Goal: Task Accomplishment & Management: Use online tool/utility

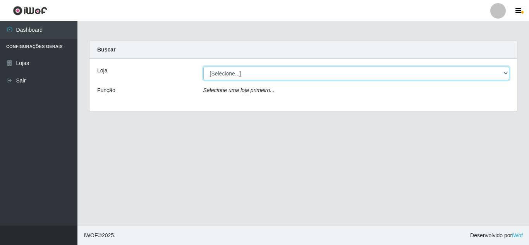
click at [505, 73] on select "[Selecione...] Queiroz [GEOGRAPHIC_DATA] - [GEOGRAPHIC_DATA]" at bounding box center [356, 74] width 306 height 14
click at [203, 67] on select "[Selecione...] Queiroz [GEOGRAPHIC_DATA] - [GEOGRAPHIC_DATA]" at bounding box center [356, 74] width 306 height 14
click at [505, 75] on select "[Selecione...] Queiroz [GEOGRAPHIC_DATA] - [GEOGRAPHIC_DATA]" at bounding box center [356, 74] width 306 height 14
select select "462"
click at [203, 67] on select "[Selecione...] Queiroz [GEOGRAPHIC_DATA] - [GEOGRAPHIC_DATA]" at bounding box center [356, 74] width 306 height 14
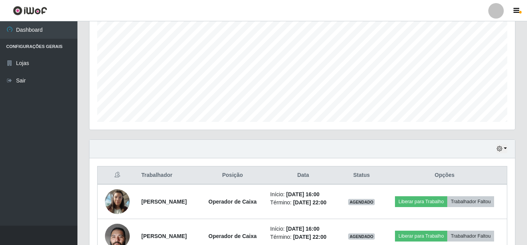
scroll to position [200, 0]
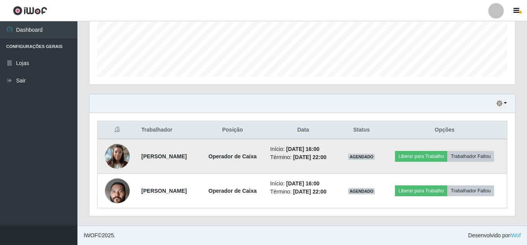
click at [115, 154] on img at bounding box center [117, 156] width 25 height 33
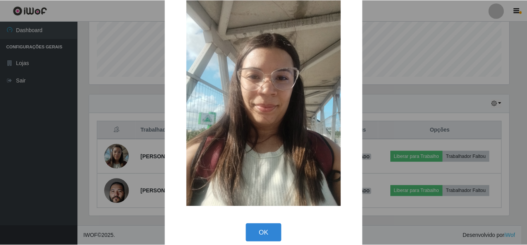
scroll to position [29, 0]
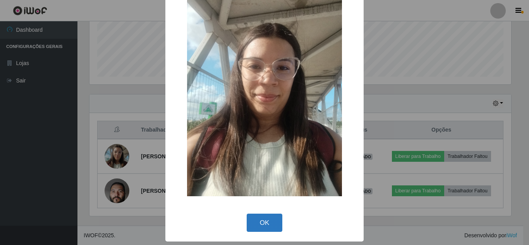
click at [257, 215] on button "OK" at bounding box center [264, 223] width 36 height 18
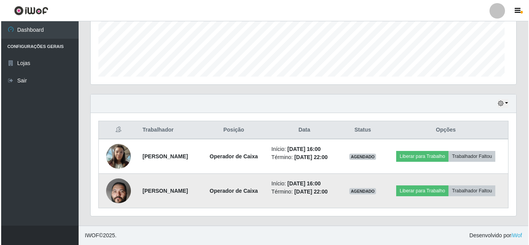
scroll to position [161, 425]
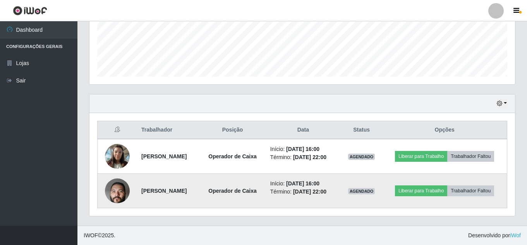
click at [121, 187] on img at bounding box center [117, 190] width 25 height 55
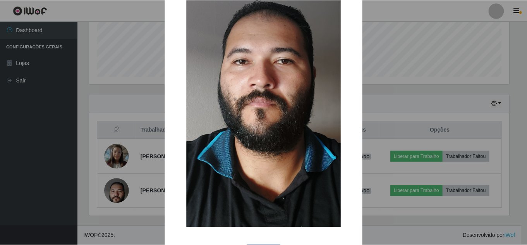
scroll to position [155, 0]
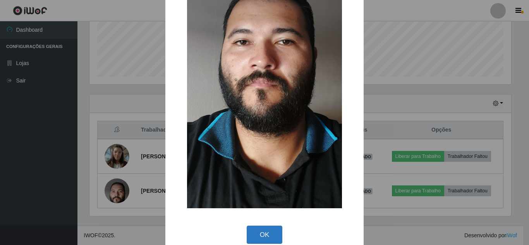
click at [260, 236] on button "OK" at bounding box center [264, 235] width 36 height 18
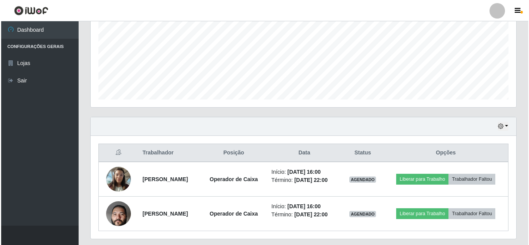
scroll to position [200, 0]
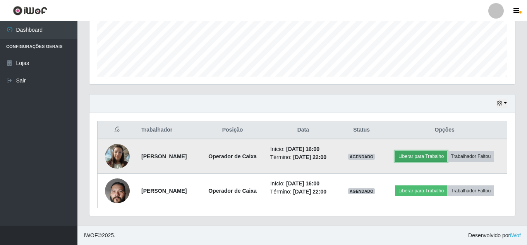
click at [431, 152] on button "Liberar para Trabalho" at bounding box center [421, 156] width 52 height 11
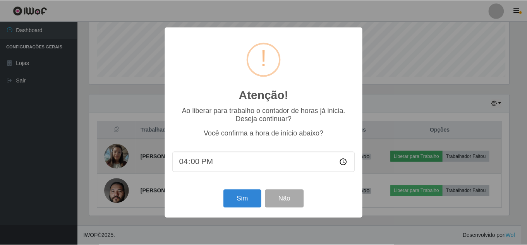
scroll to position [161, 421]
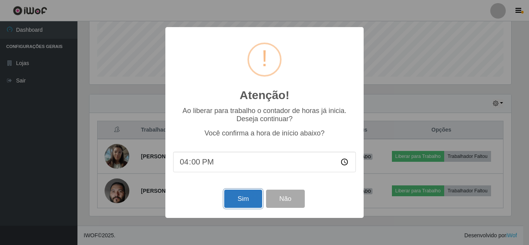
click at [248, 199] on button "Sim" at bounding box center [243, 199] width 38 height 18
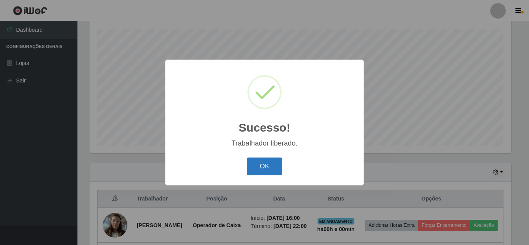
click at [252, 162] on button "OK" at bounding box center [264, 166] width 36 height 18
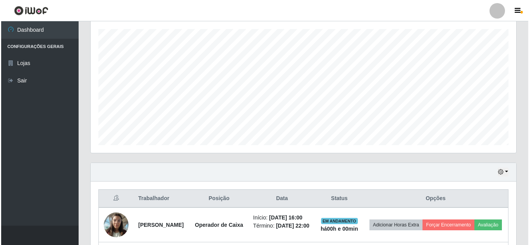
scroll to position [228, 0]
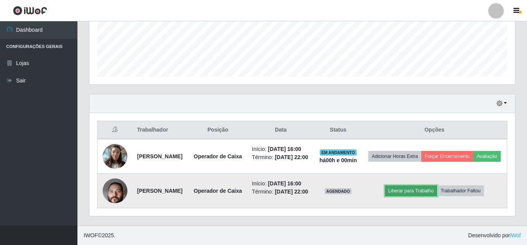
click at [417, 185] on button "Liberar para Trabalho" at bounding box center [411, 190] width 52 height 11
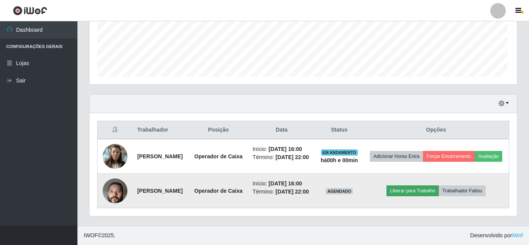
scroll to position [161, 421]
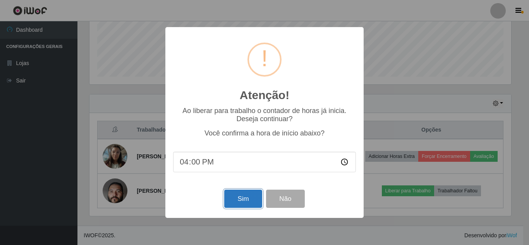
click at [246, 196] on button "Sim" at bounding box center [243, 199] width 38 height 18
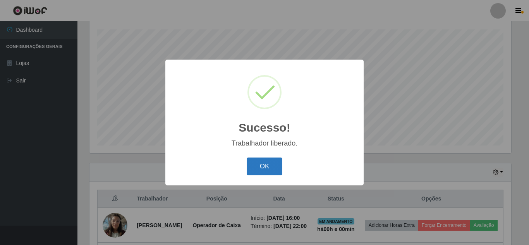
click at [264, 158] on button "OK" at bounding box center [264, 166] width 36 height 18
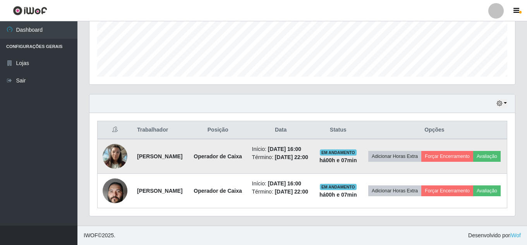
scroll to position [228, 0]
